Goal: Navigation & Orientation: Find specific page/section

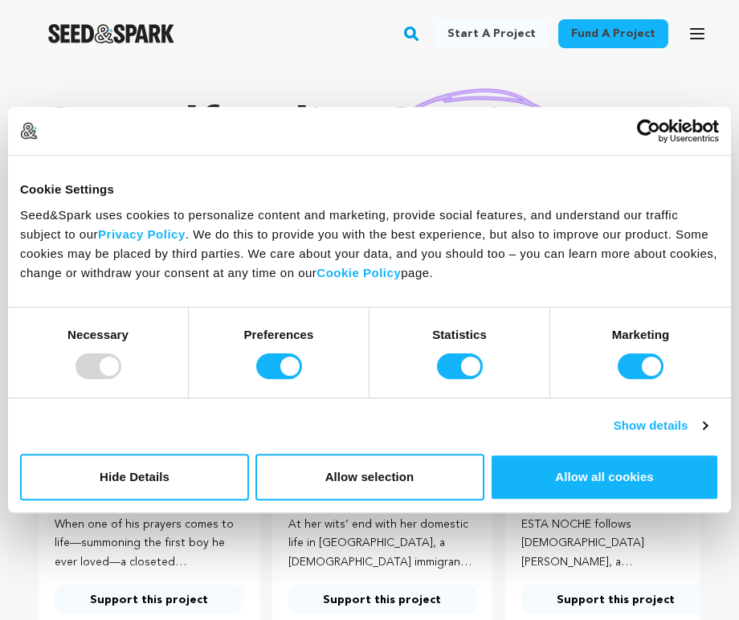
click at [695, 29] on icon "button" at bounding box center [696, 34] width 13 height 10
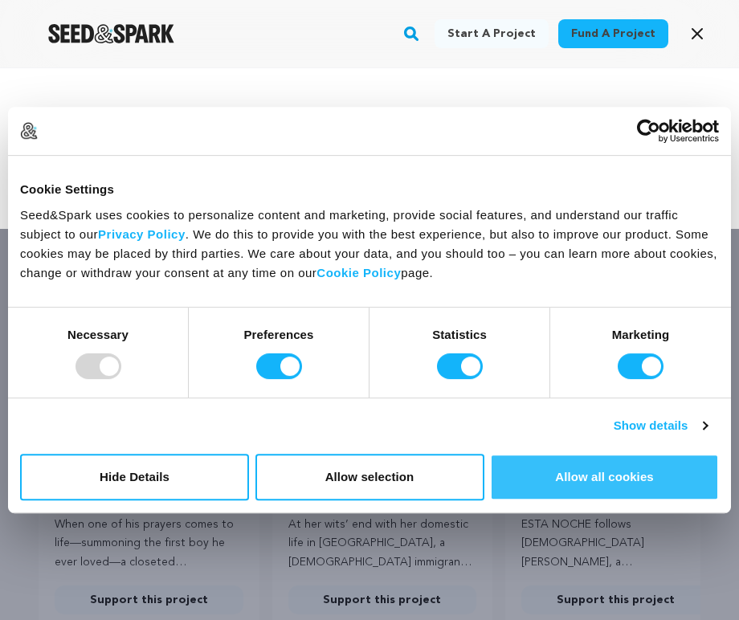
click at [578, 484] on button "Allow all cookies" at bounding box center [604, 477] width 229 height 47
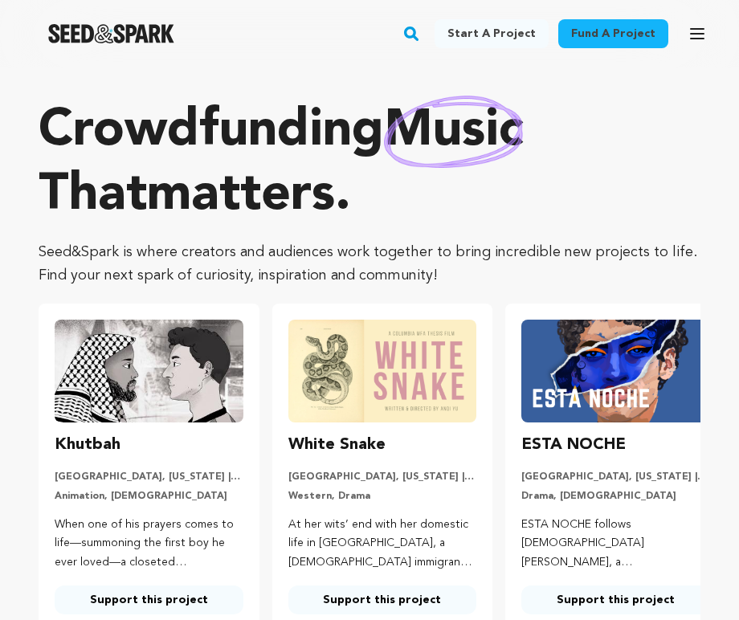
click at [686, 28] on button "Open main menu" at bounding box center [697, 34] width 32 height 32
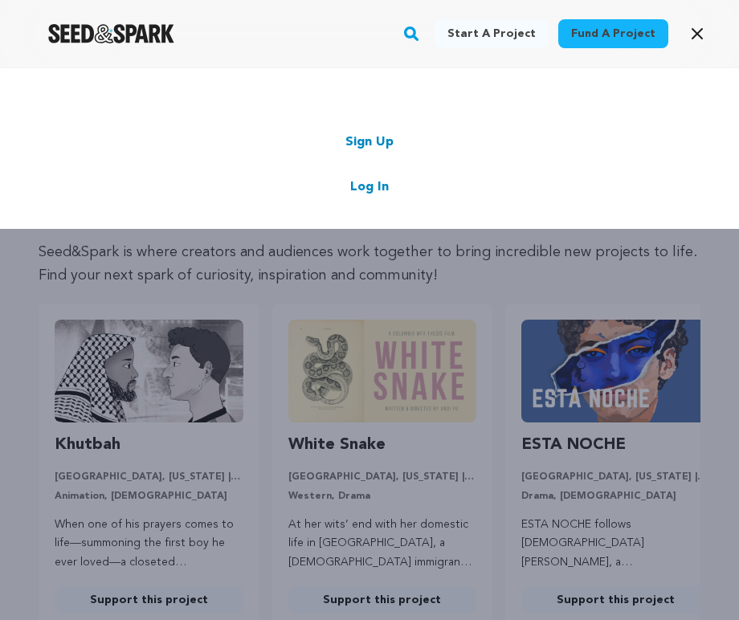
click at [383, 182] on link "Log In" at bounding box center [369, 186] width 39 height 19
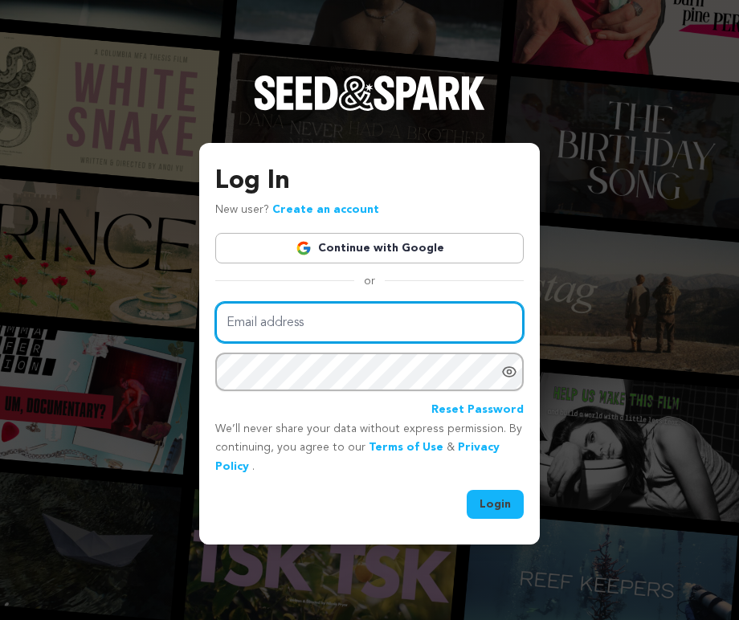
type input "[EMAIL_ADDRESS][DOMAIN_NAME]"
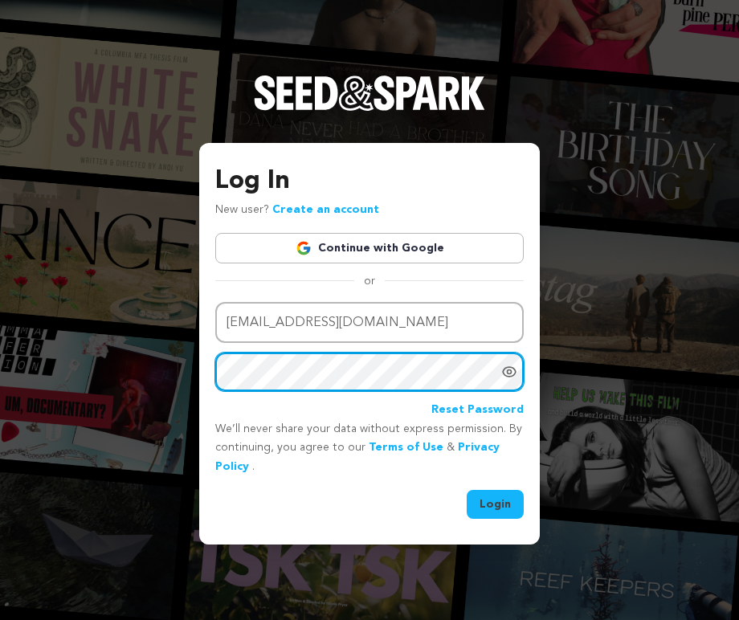
click at [495, 502] on button "Login" at bounding box center [494, 504] width 57 height 29
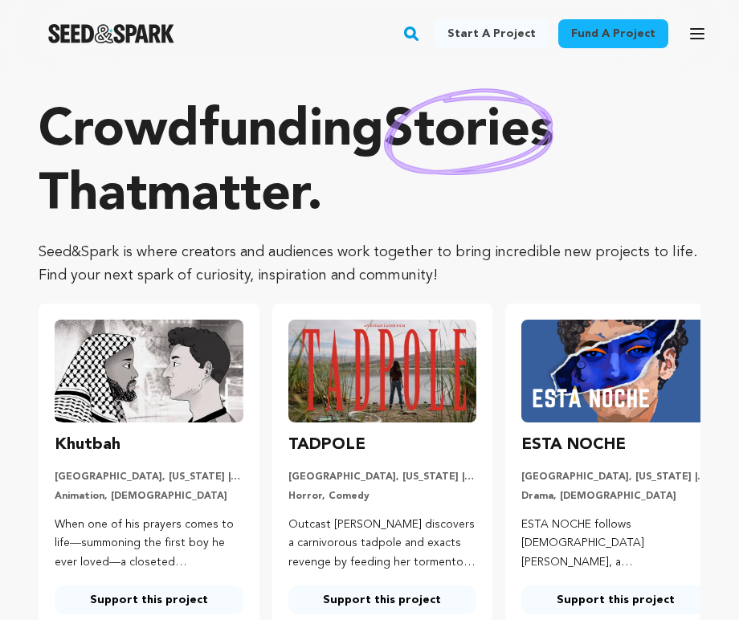
click at [686, 26] on button "Open main menu" at bounding box center [697, 34] width 32 height 32
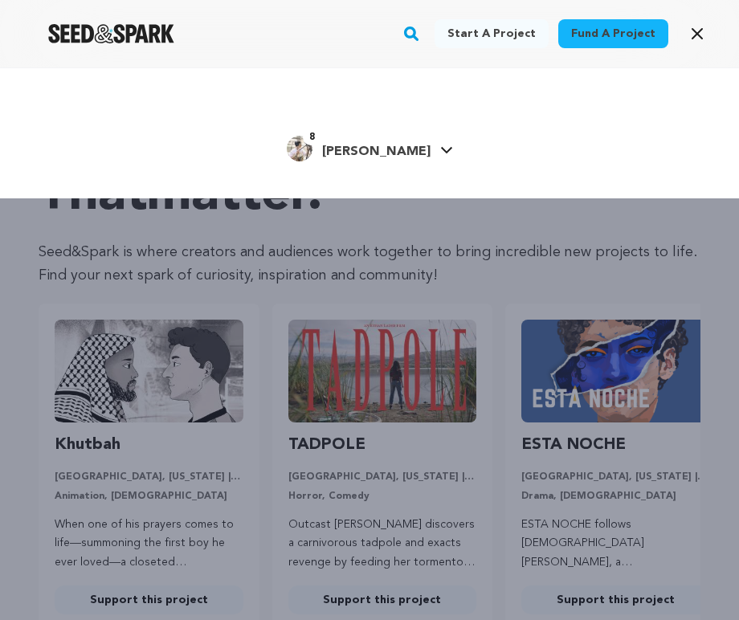
click at [396, 148] on span "[PERSON_NAME]" at bounding box center [376, 151] width 108 height 13
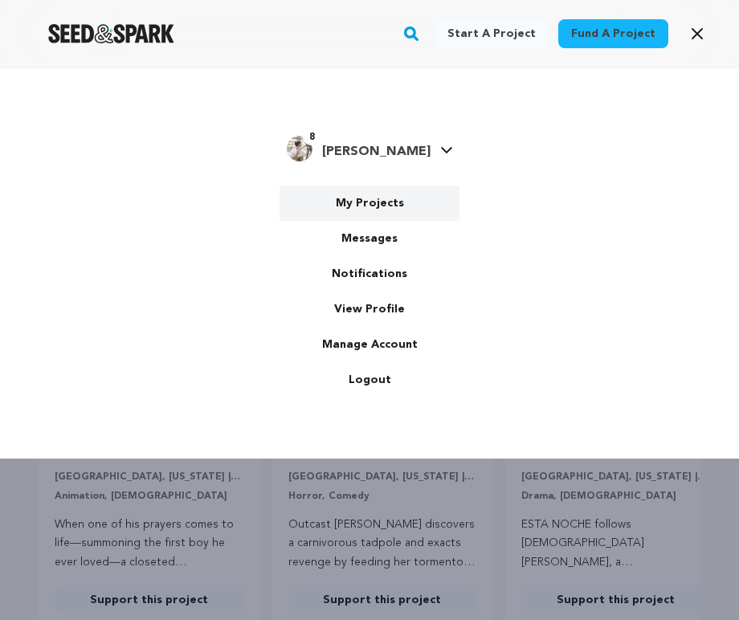
click at [381, 198] on link "My Projects" at bounding box center [369, 202] width 180 height 35
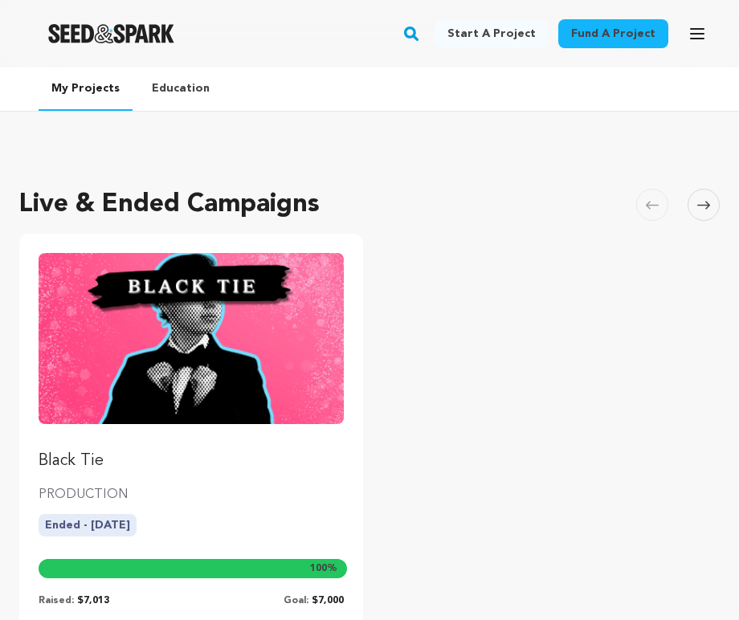
click at [86, 456] on p "Black Tie" at bounding box center [191, 461] width 305 height 22
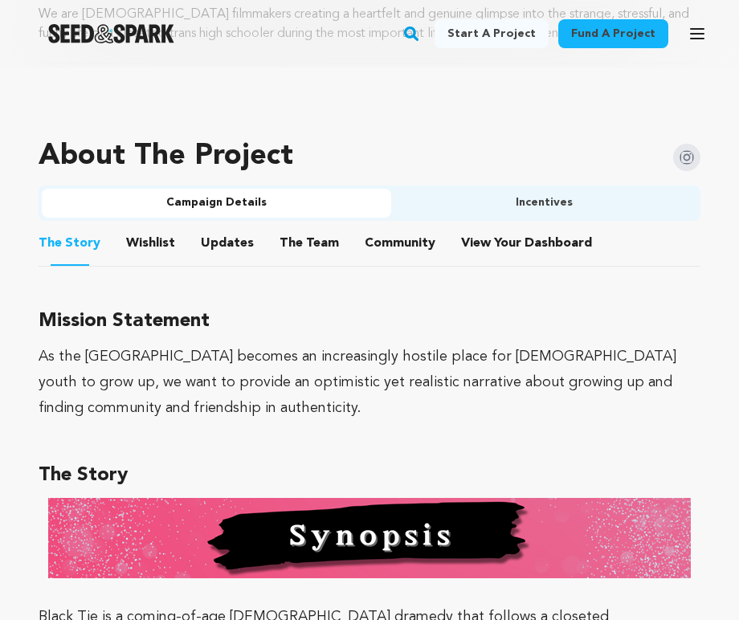
scroll to position [1004, 0]
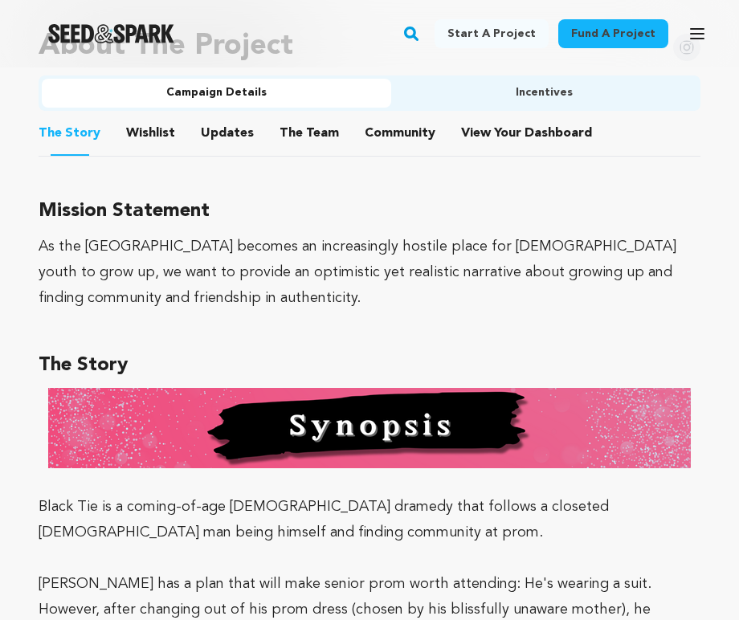
click at [313, 128] on button "The Team" at bounding box center [309, 136] width 39 height 39
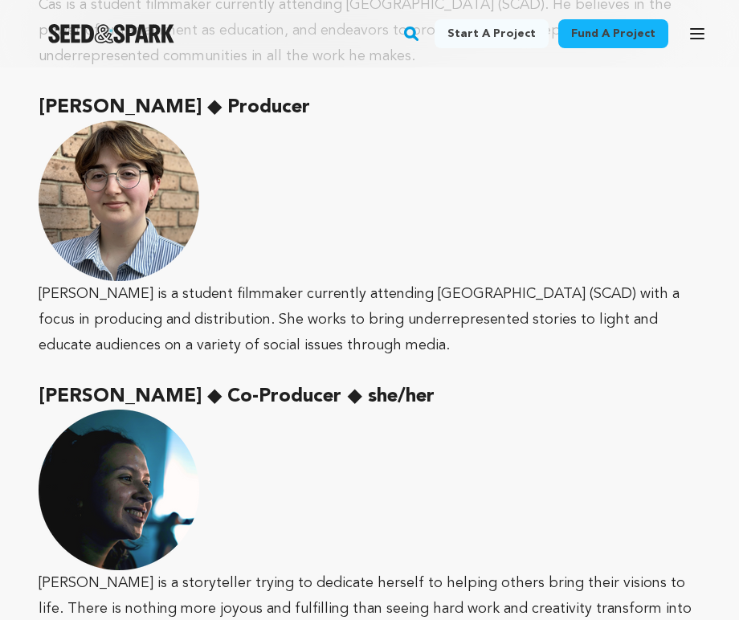
scroll to position [1774, 0]
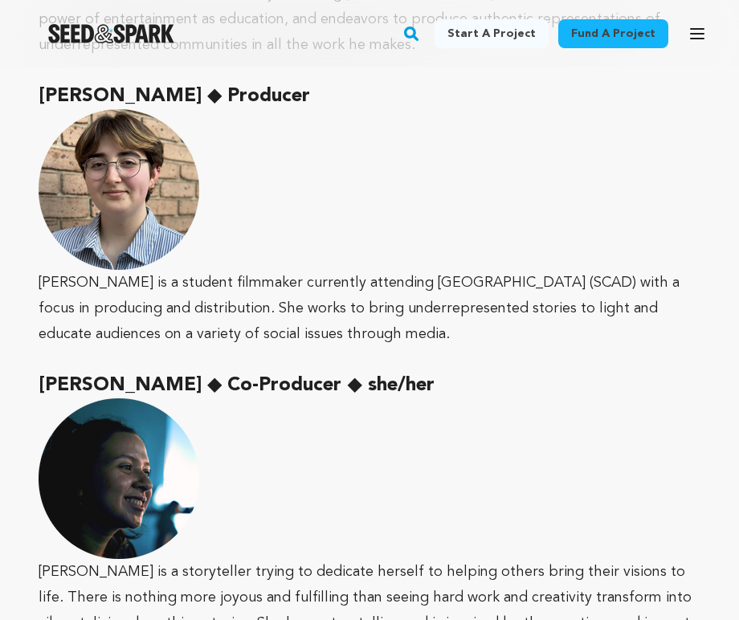
click at [39, 282] on p "Jaclyn is a student filmmaker currently attending Savannah College of Art and D…" at bounding box center [370, 228] width 662 height 238
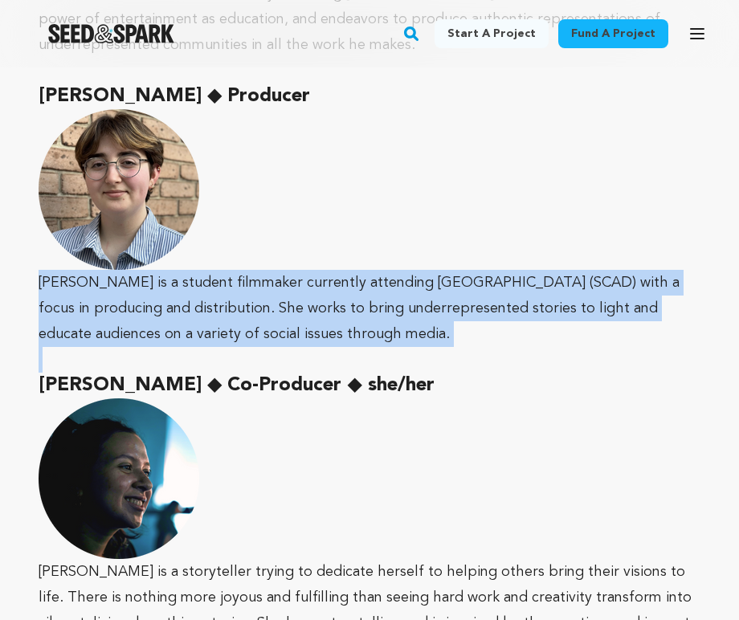
drag, startPoint x: 40, startPoint y: 280, endPoint x: 434, endPoint y: 346, distance: 398.9
click at [434, 346] on div "Cas Saxe ◆ Writer/Director ◆ he/they Cas is a student filmmaker currently atten…" at bounding box center [370, 385] width 662 height 1182
copy p "Jaclyn is a student filmmaker currently attending Savannah College of Art and D…"
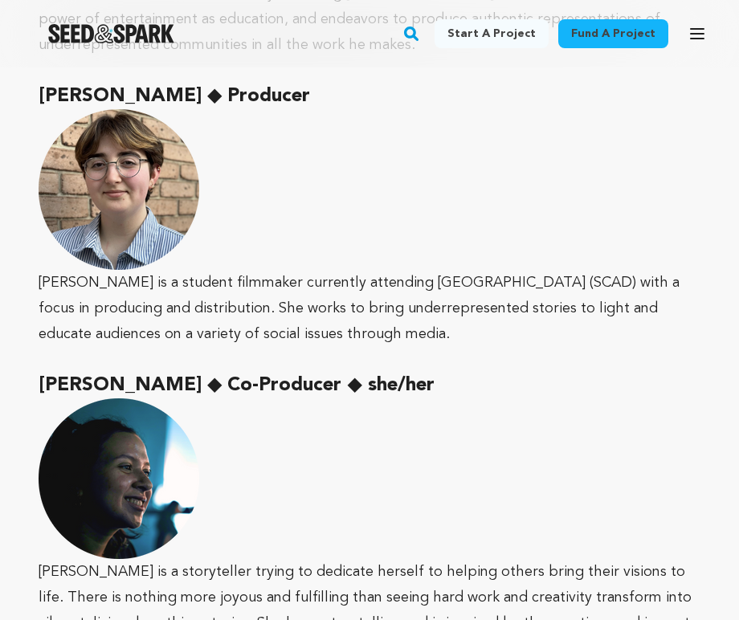
click at [287, 0] on div "Fund a project Start a project Search 8" at bounding box center [369, 33] width 739 height 67
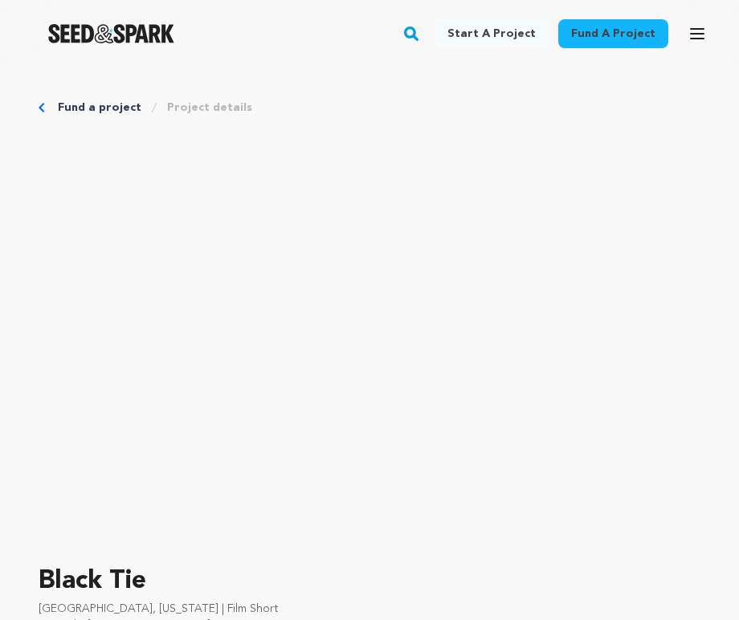
scroll to position [1179, 0]
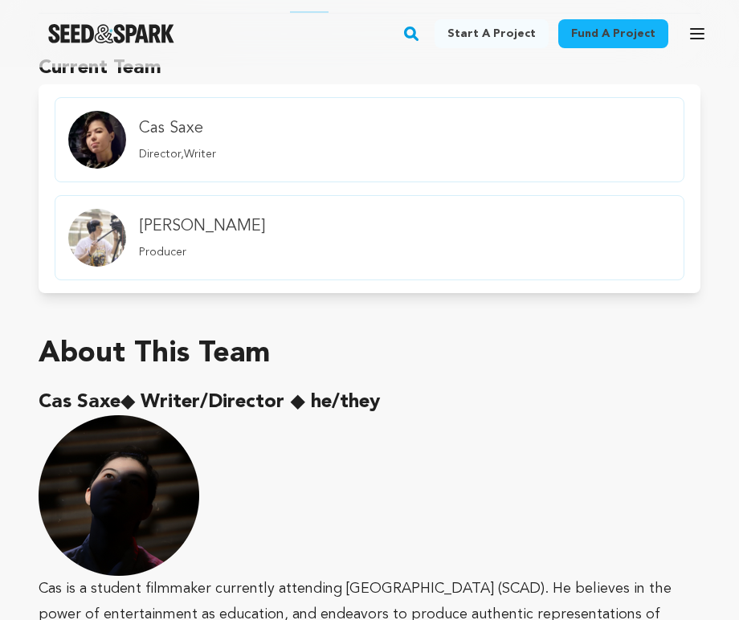
click at [104, 236] on img "member.name Profile" at bounding box center [97, 238] width 58 height 58
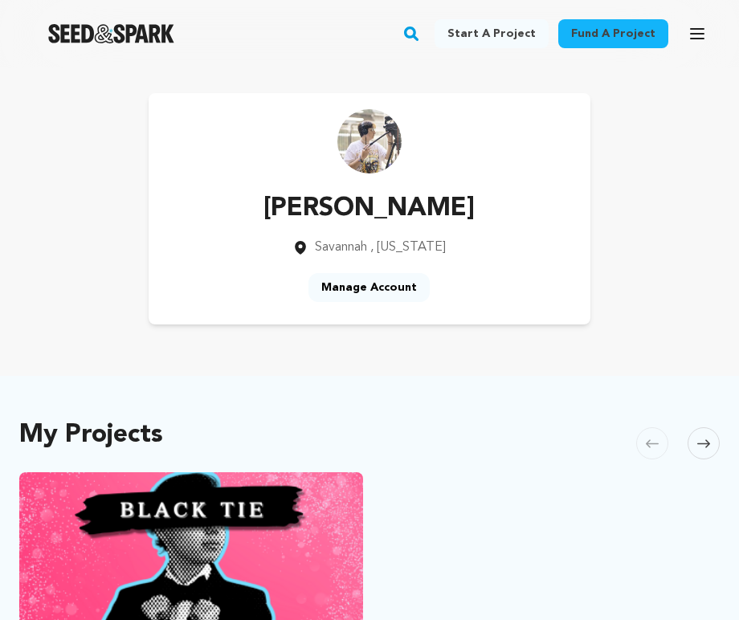
click at [371, 143] on img at bounding box center [369, 141] width 64 height 64
click at [380, 154] on img at bounding box center [369, 141] width 64 height 64
